Goal: Task Accomplishment & Management: Manage account settings

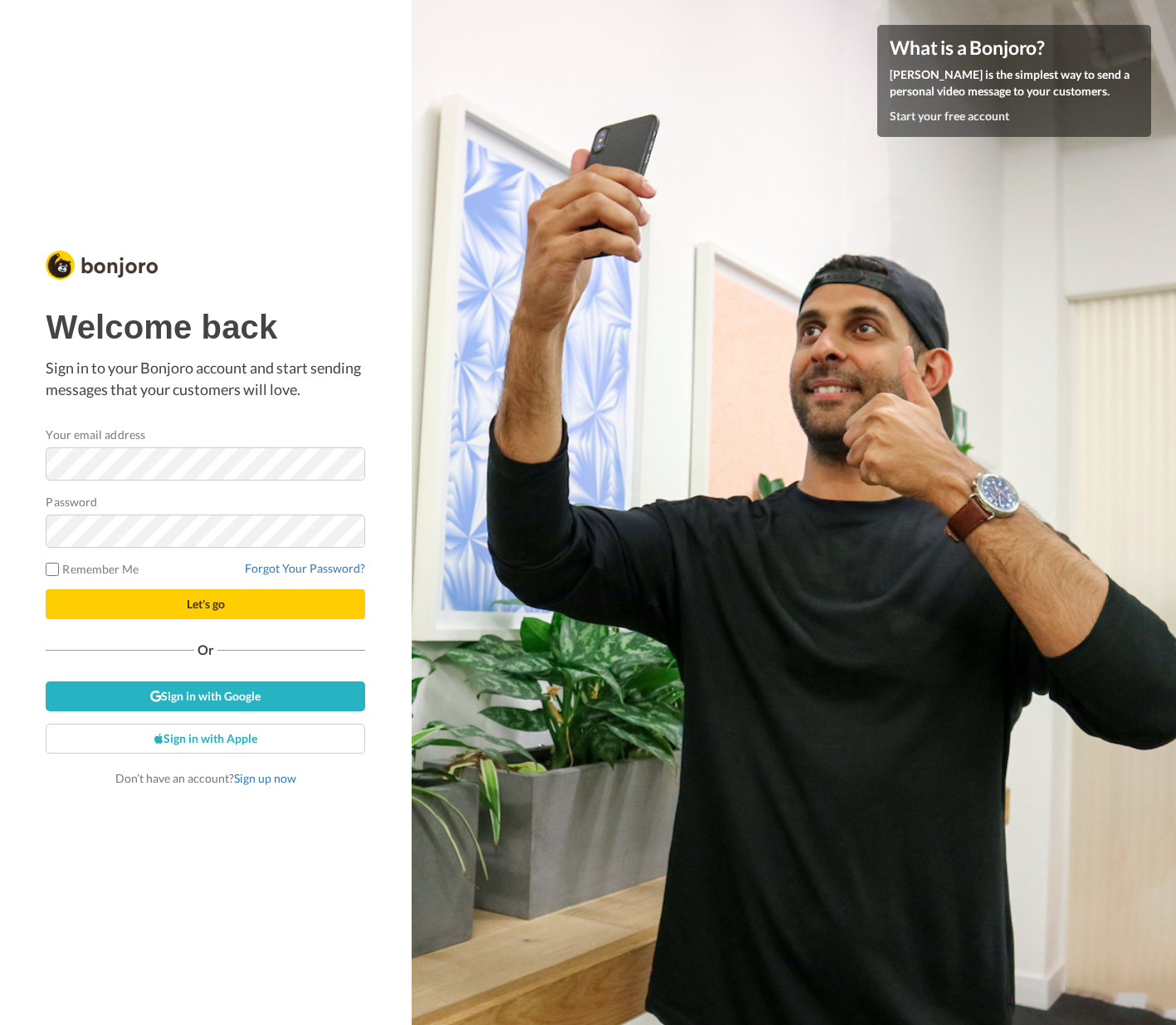
click at [183, 609] on button "Let's go" at bounding box center [206, 603] width 320 height 29
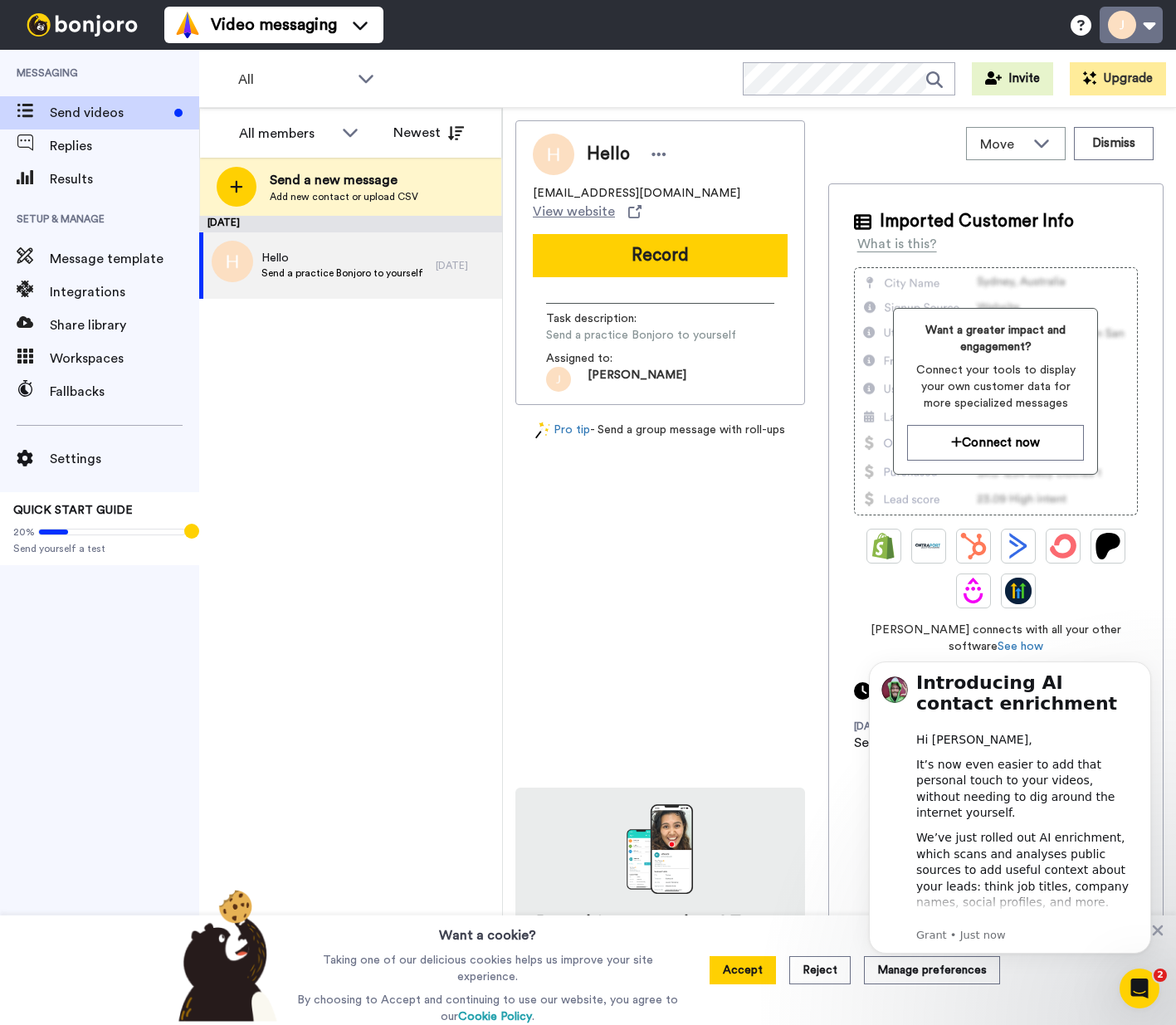
click at [1154, 23] on button at bounding box center [1131, 24] width 63 height 37
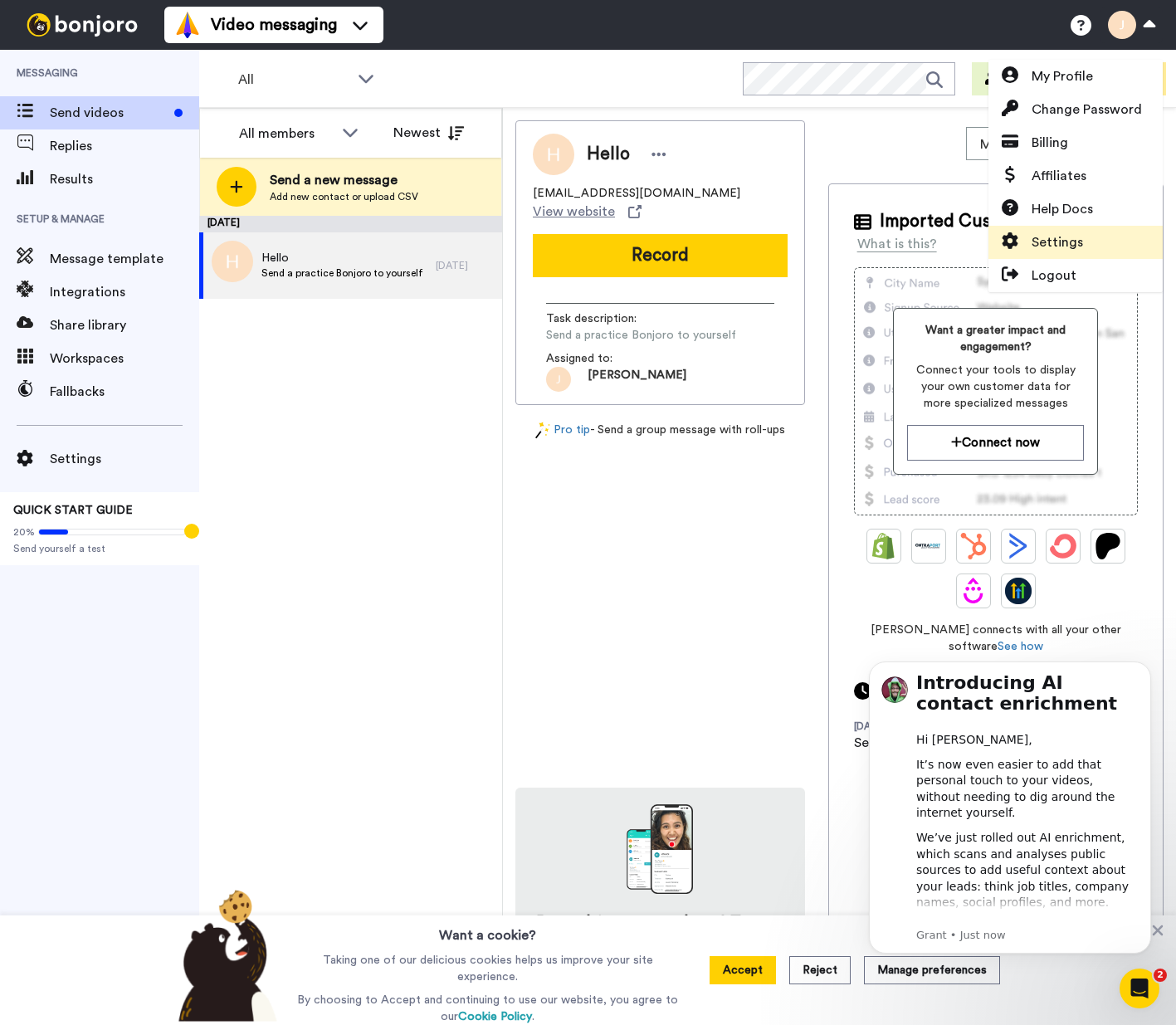
click at [1073, 239] on span "Settings" at bounding box center [1058, 242] width 52 height 20
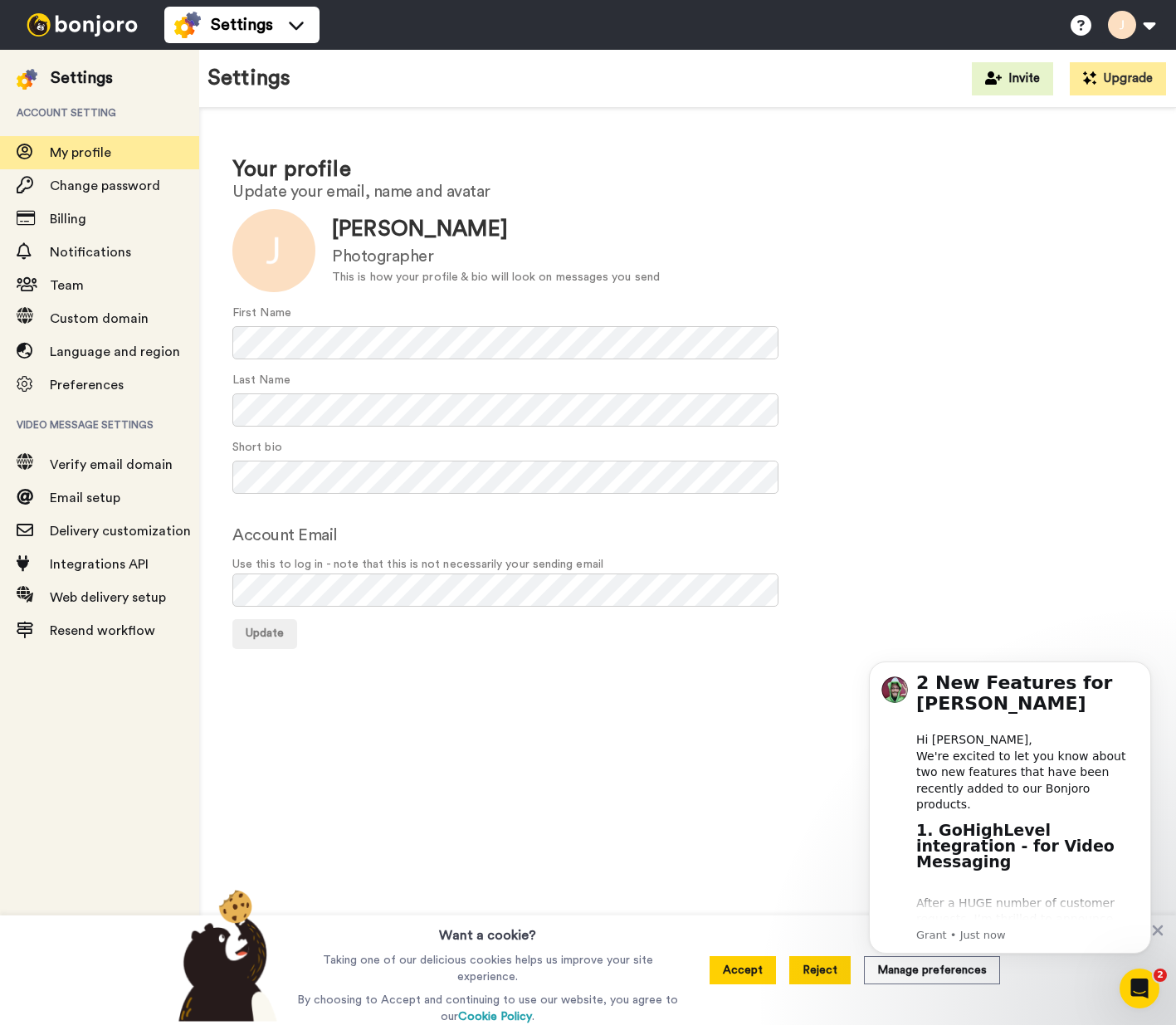
click at [816, 971] on button "Reject" at bounding box center [819, 970] width 62 height 29
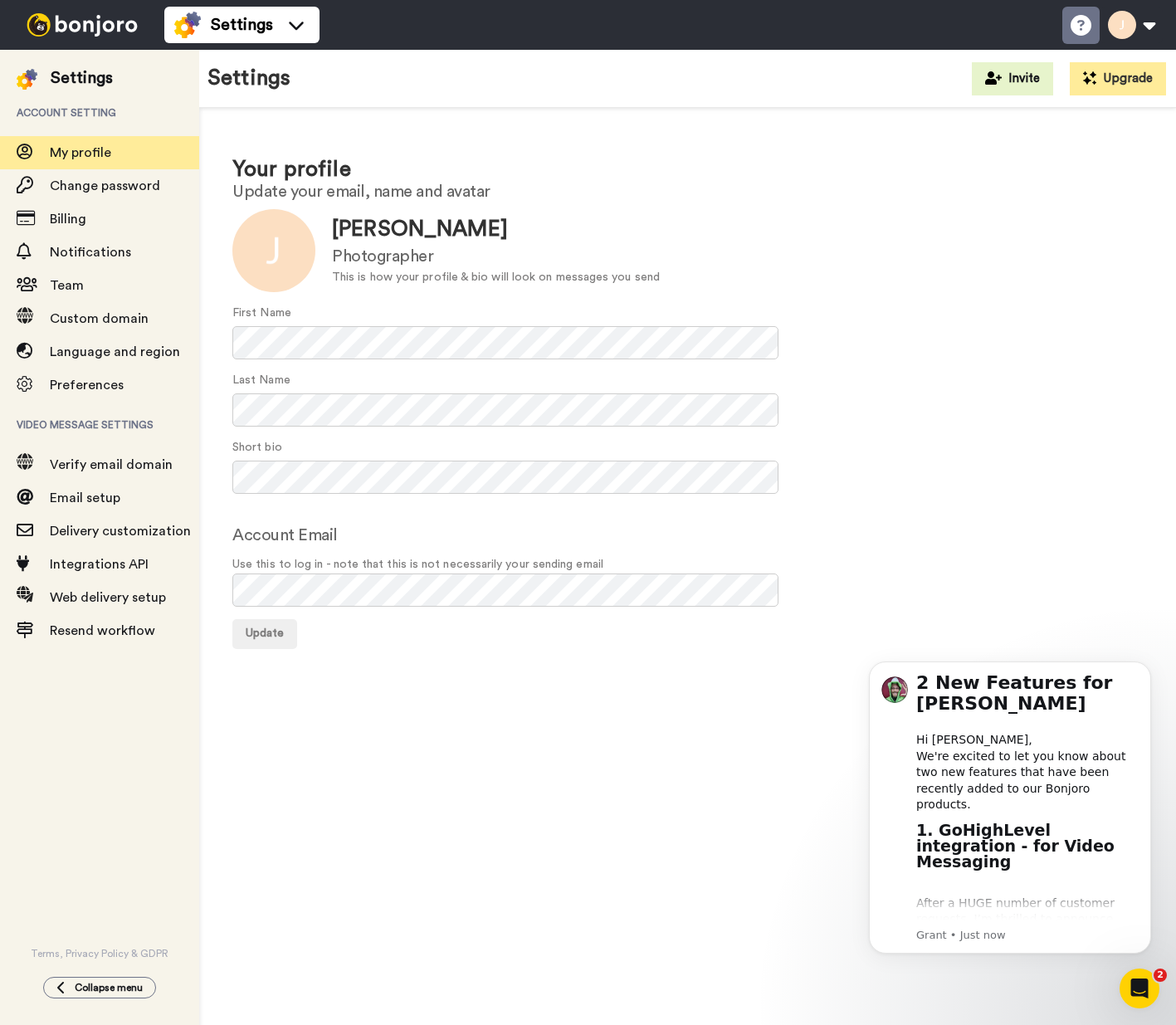
click at [1071, 24] on icon at bounding box center [1080, 25] width 21 height 21
